Goal: Task Accomplishment & Management: Use online tool/utility

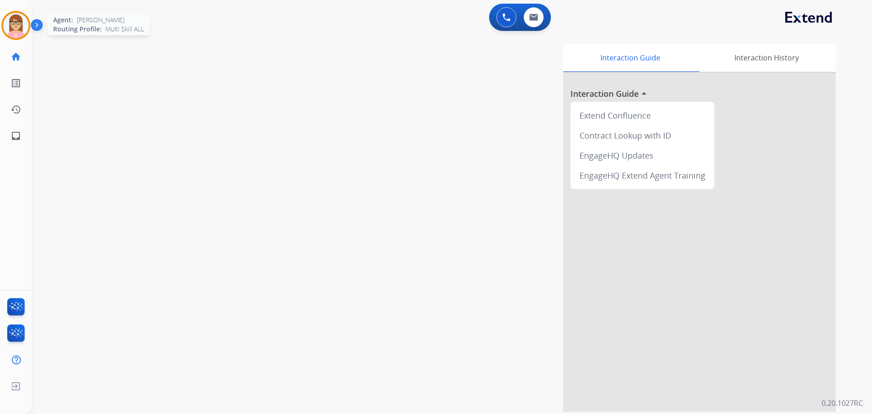
click at [29, 21] on div at bounding box center [15, 25] width 29 height 29
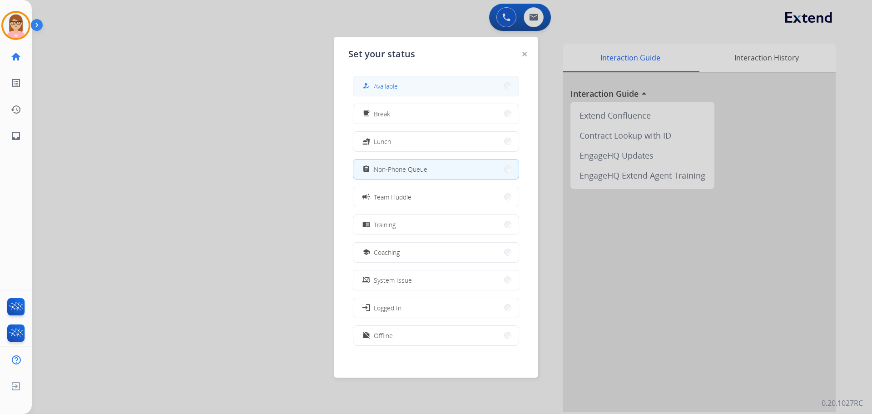
click at [420, 84] on button "how_to_reg Available" at bounding box center [435, 86] width 165 height 20
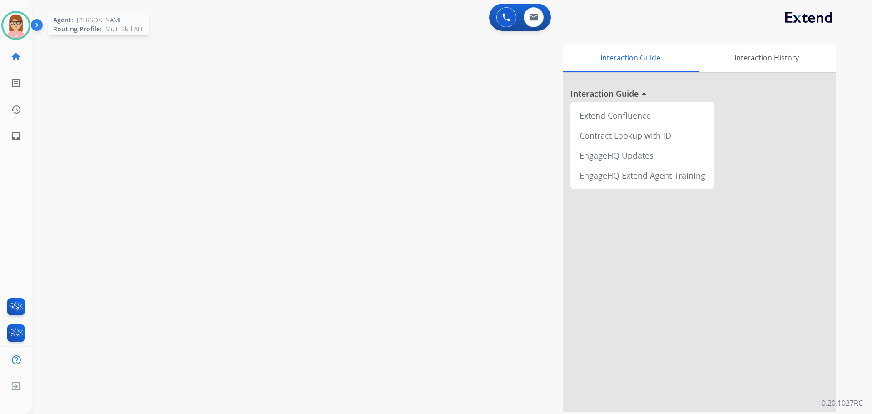
click at [22, 22] on img at bounding box center [15, 25] width 25 height 25
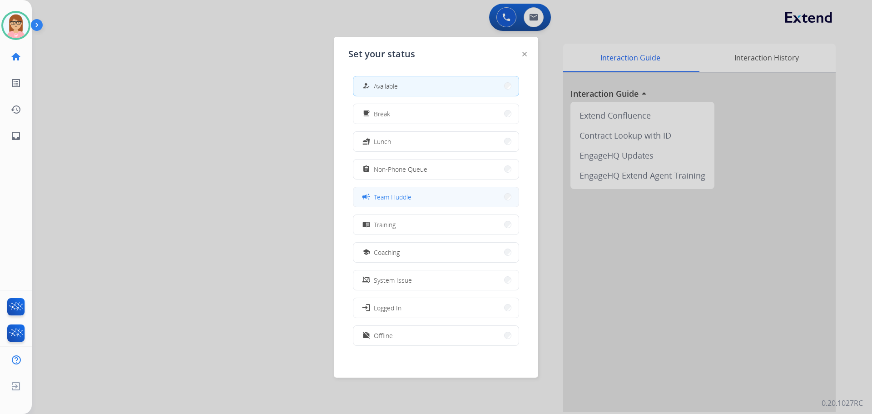
click at [441, 202] on button "campaign Team Huddle" at bounding box center [435, 197] width 165 height 20
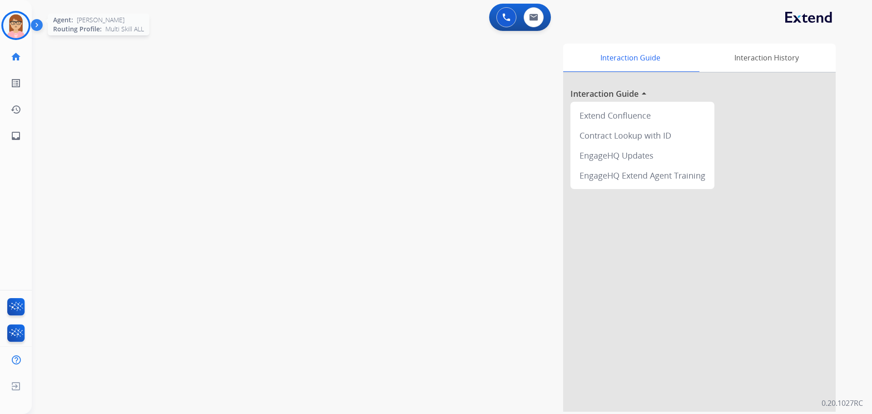
click at [20, 23] on img at bounding box center [15, 25] width 25 height 25
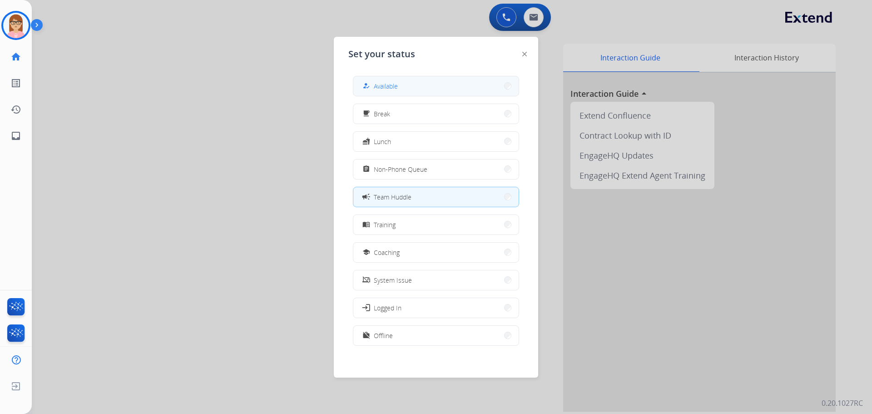
click at [410, 79] on button "how_to_reg Available" at bounding box center [435, 86] width 165 height 20
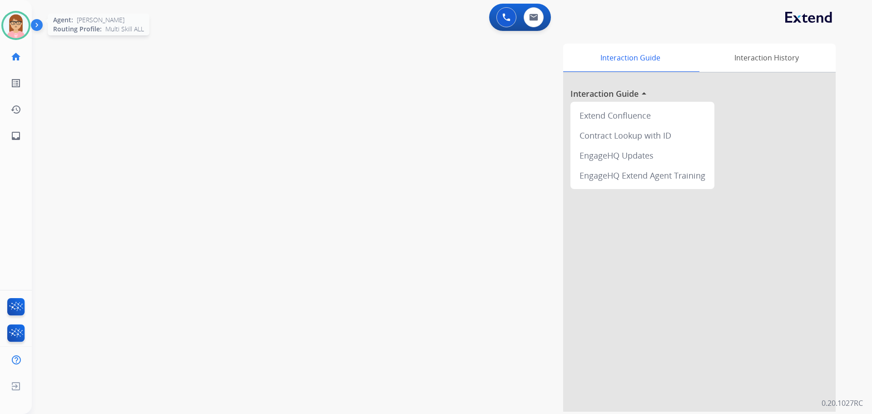
click at [25, 26] on img at bounding box center [15, 25] width 25 height 25
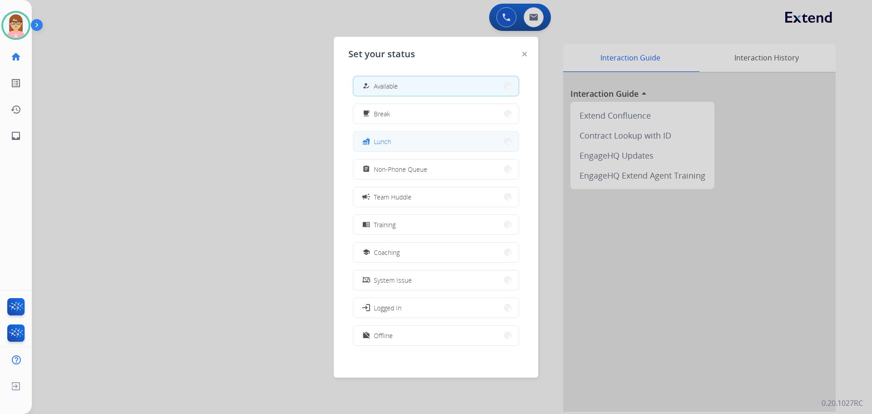
click at [425, 147] on button "fastfood Lunch" at bounding box center [435, 142] width 165 height 20
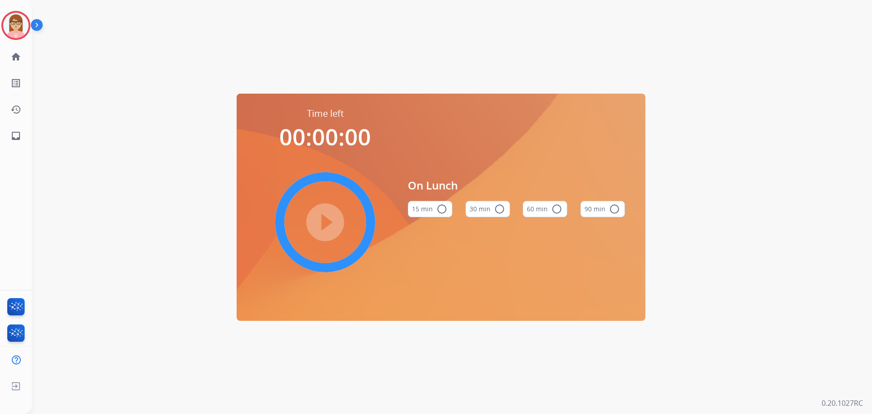
click at [556, 212] on mat-icon "radio_button_unchecked" at bounding box center [556, 208] width 11 height 11
click at [321, 220] on mat-icon "play_circle_filled" at bounding box center [325, 222] width 11 height 11
